Goal: Information Seeking & Learning: Learn about a topic

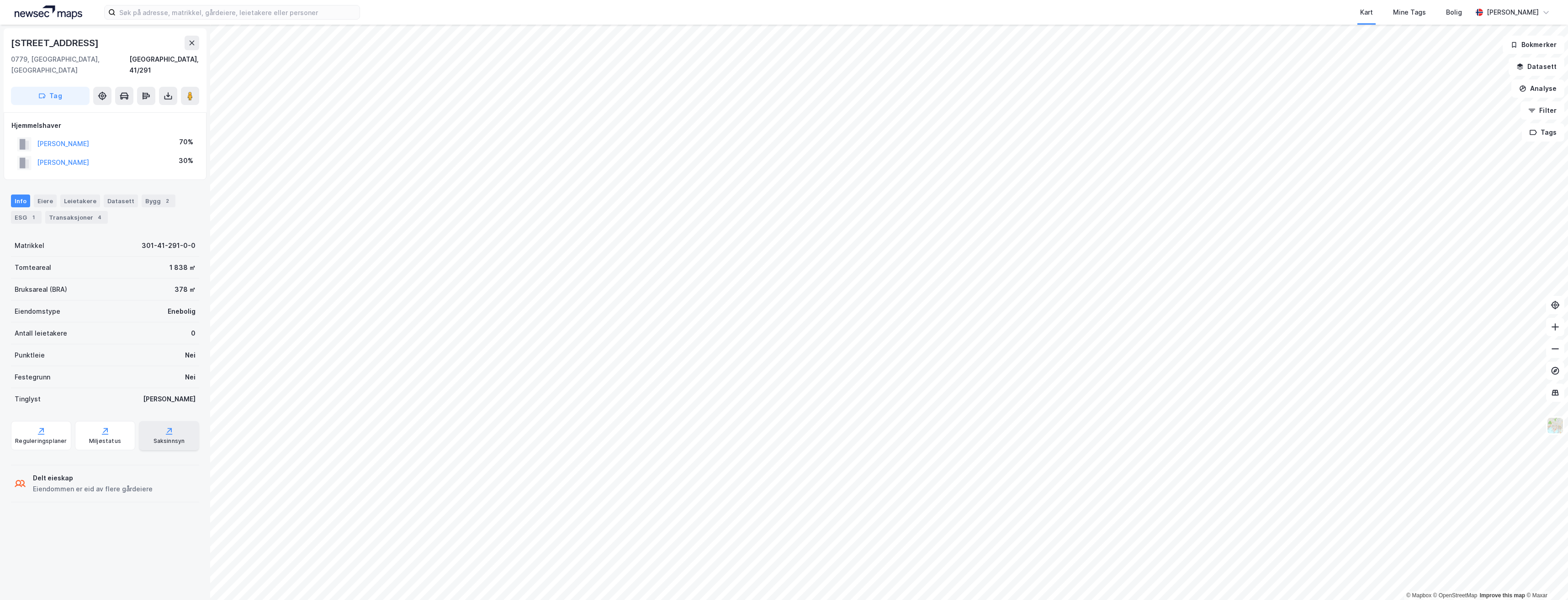
click at [153, 438] on div "Saksinnsyn" at bounding box center [169, 441] width 32 height 7
